Goal: Information Seeking & Learning: Stay updated

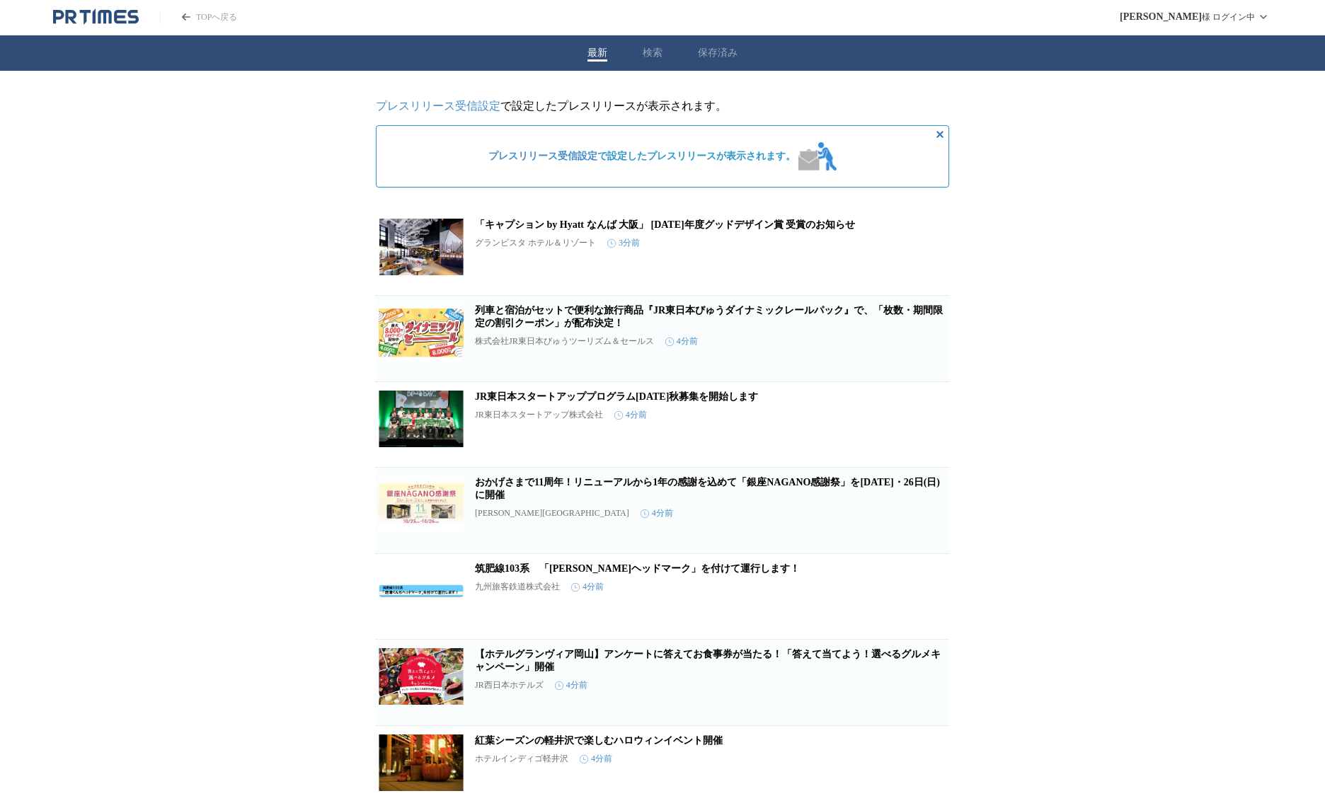
click at [621, 574] on link "筑肥線103系　「[PERSON_NAME]ヘッドマーク」を付けて運行します！" at bounding box center [637, 568] width 325 height 11
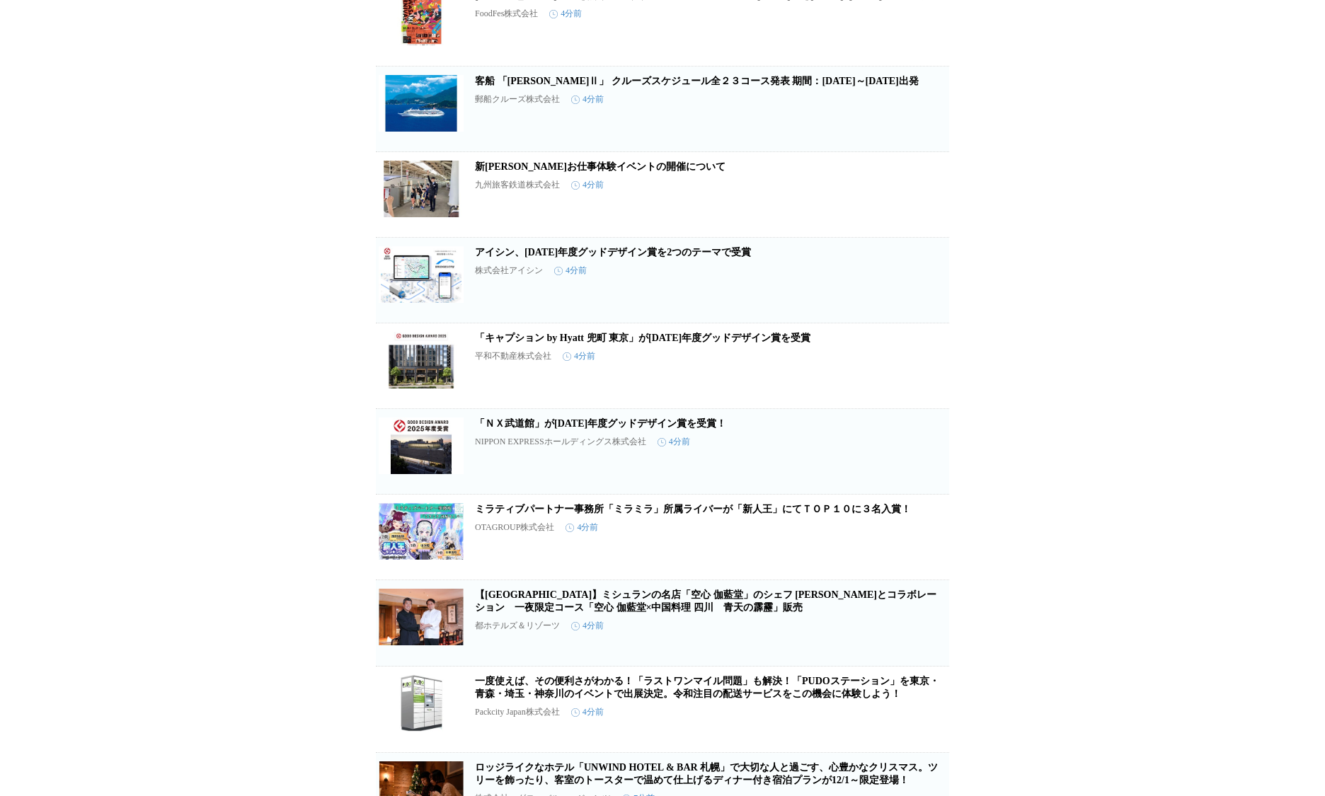
scroll to position [1091, 0]
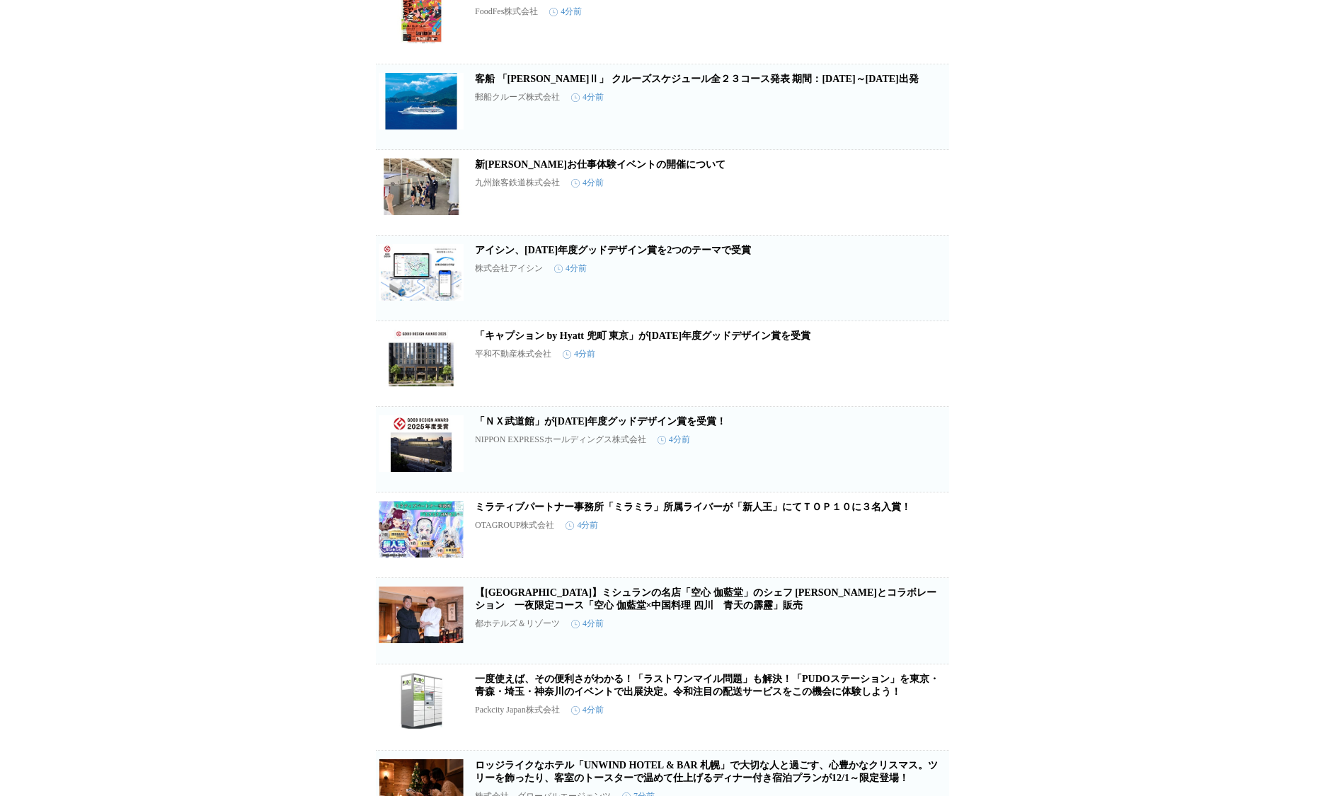
click at [581, 170] on link "新[PERSON_NAME]お仕事体験イベントの開催について" at bounding box center [600, 164] width 251 height 11
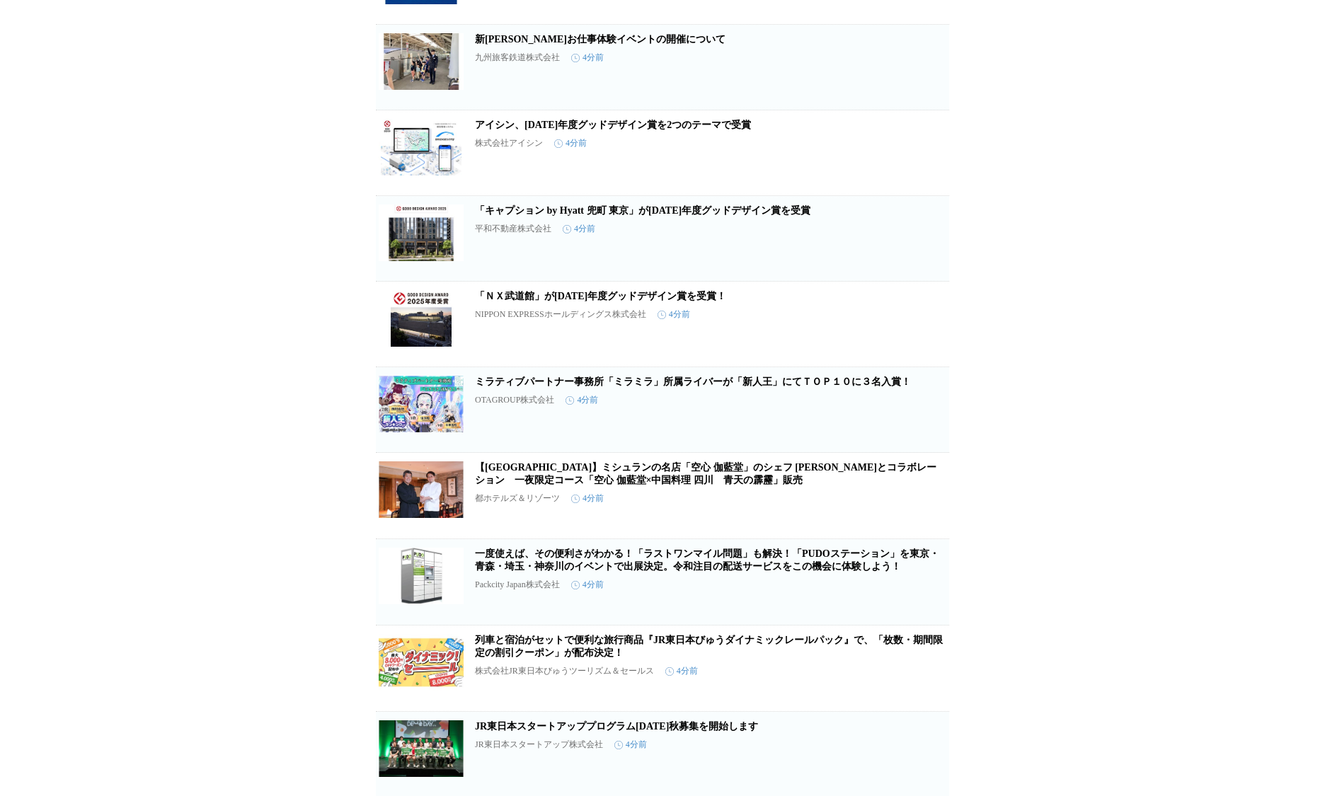
scroll to position [173, 0]
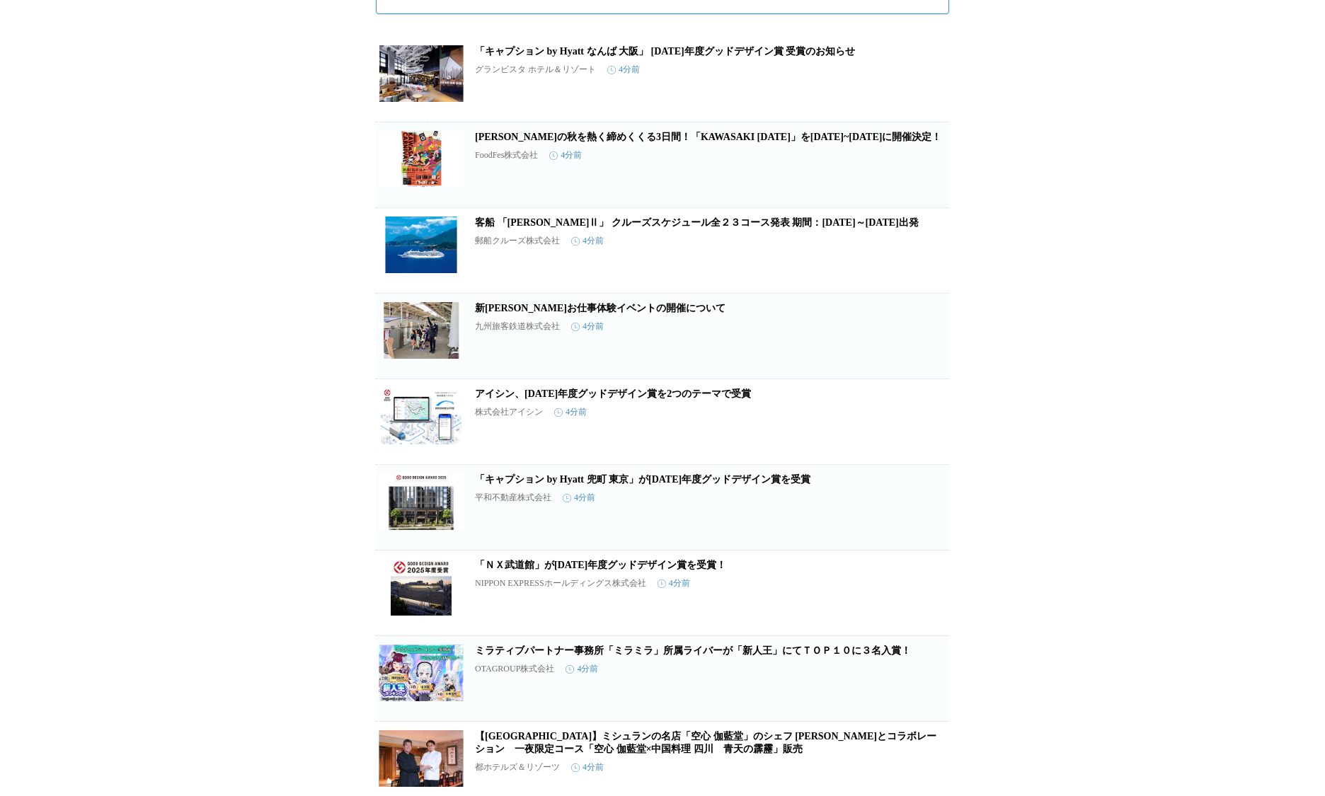
click at [526, 315] on h2 "新[PERSON_NAME]お仕事体験イベントの開催について" at bounding box center [710, 308] width 471 height 13
click at [527, 313] on link "新[PERSON_NAME]お仕事体験イベントの開催について" at bounding box center [600, 308] width 251 height 11
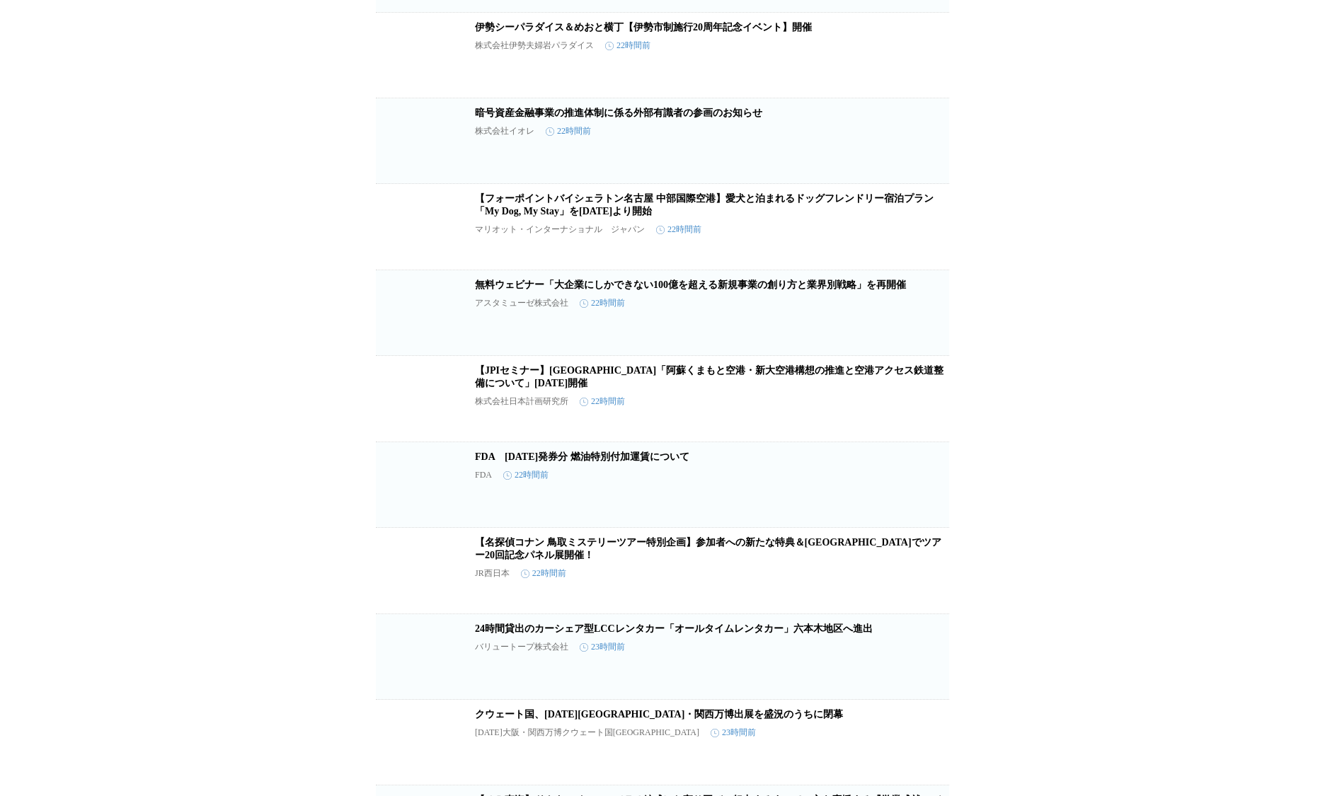
scroll to position [12473, 0]
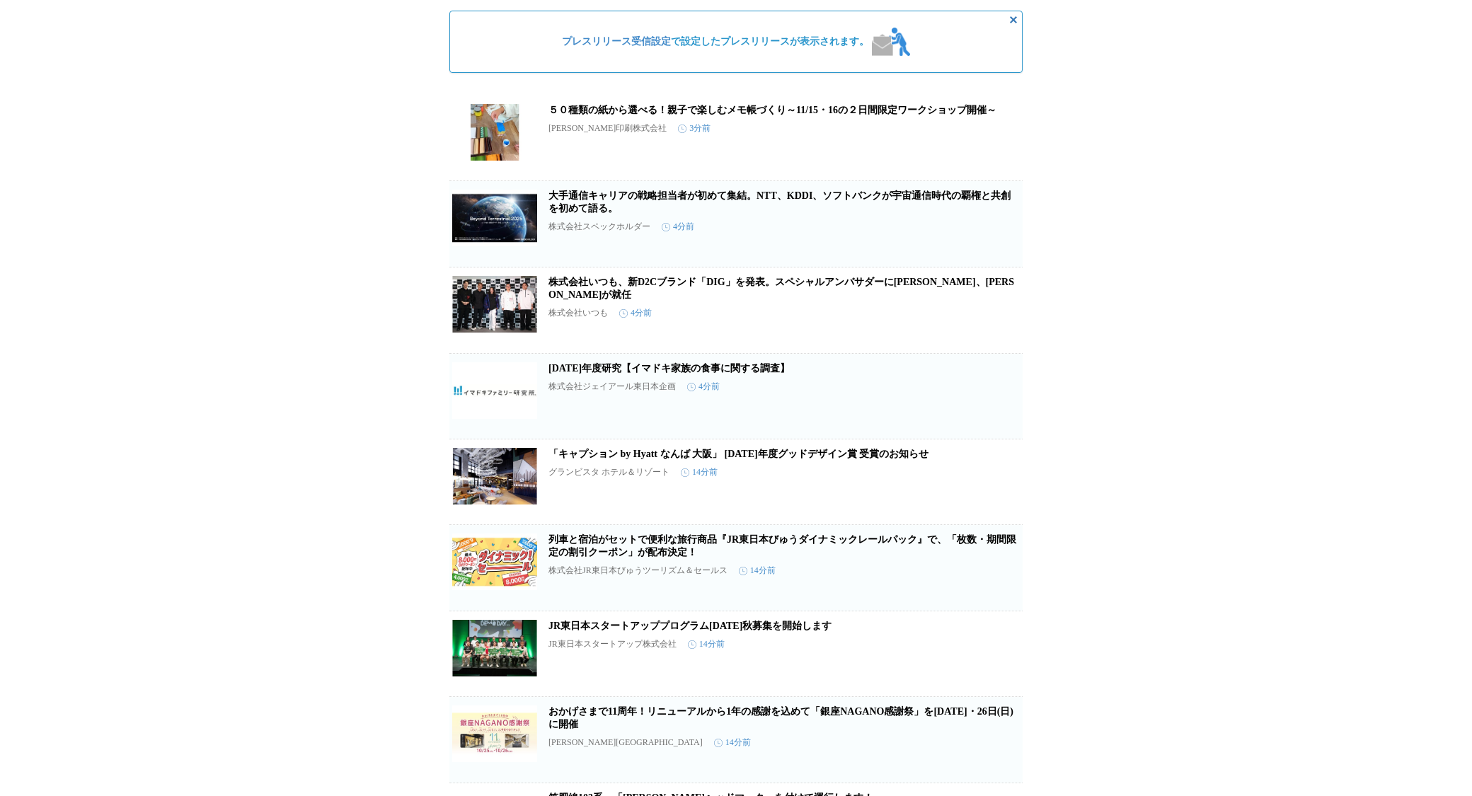
scroll to position [420, 0]
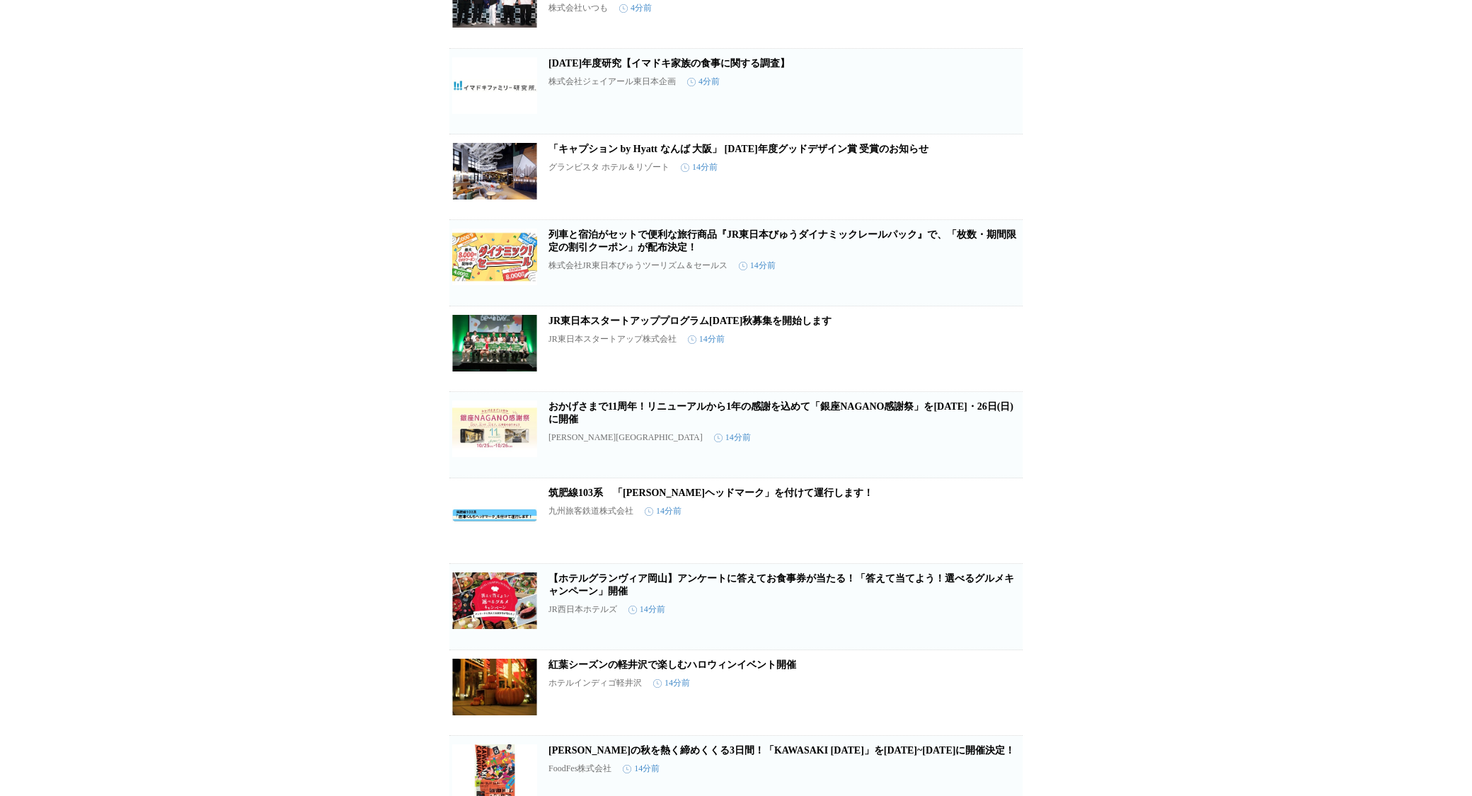
click at [757, 247] on link "列車と宿泊がセットで便利な旅行商品『JR東日本びゅうダイナミックレールパック』で、「枚数・期間限定の割引クーポン」が配布決定！" at bounding box center [782, 240] width 468 height 23
